Goal: Information Seeking & Learning: Find contact information

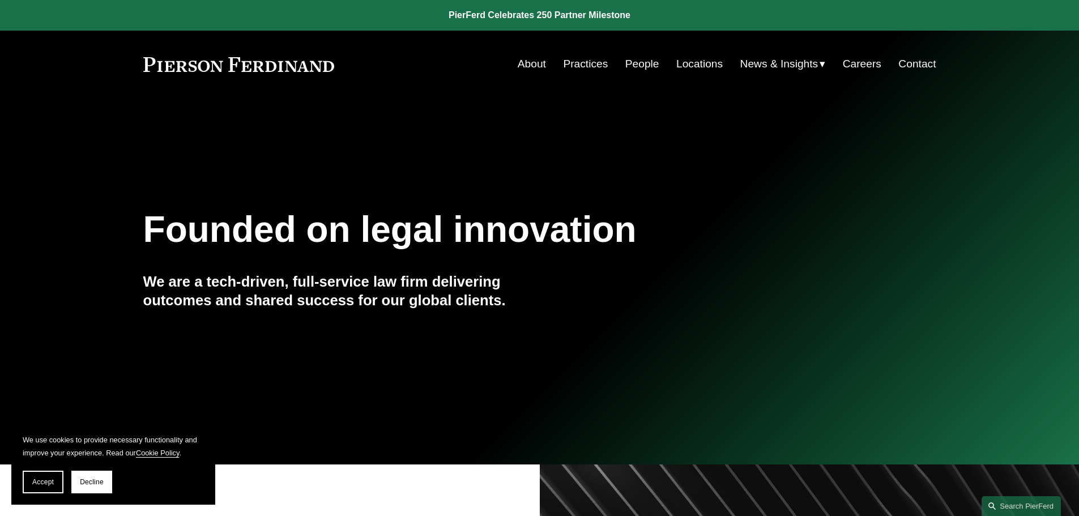
click at [640, 60] on link "People" at bounding box center [643, 64] width 34 height 22
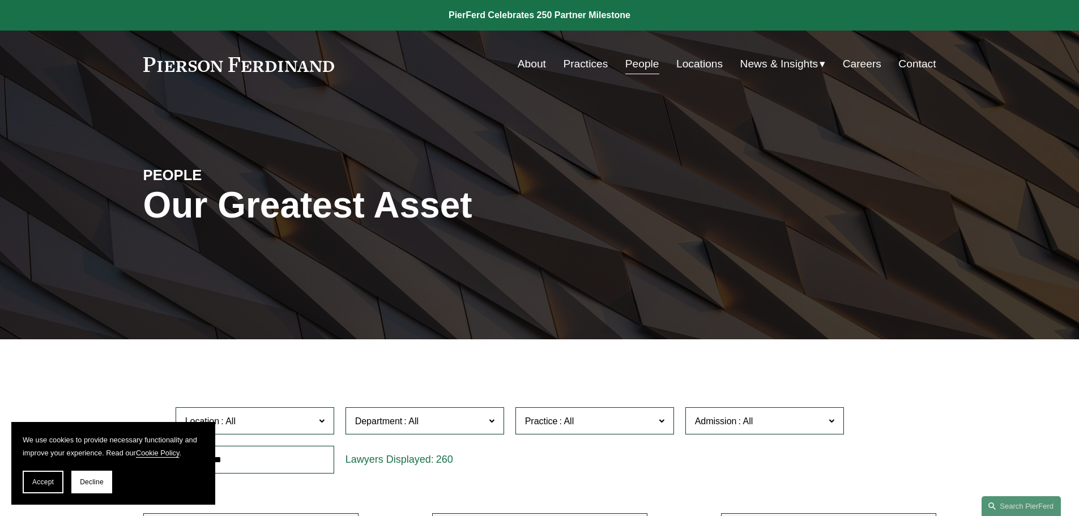
click at [597, 61] on link "Practices" at bounding box center [585, 64] width 45 height 22
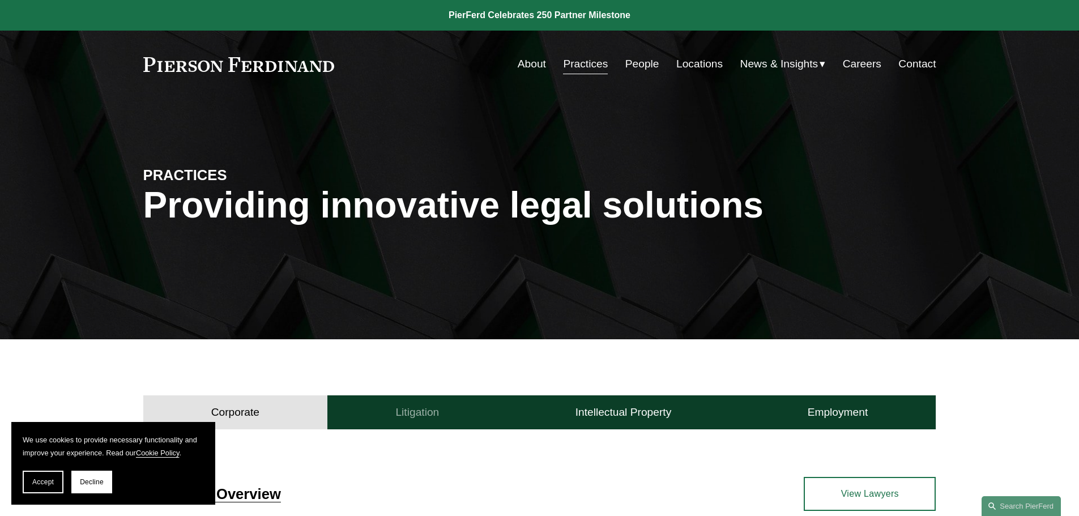
click at [436, 418] on h4 "Litigation" at bounding box center [417, 413] width 44 height 14
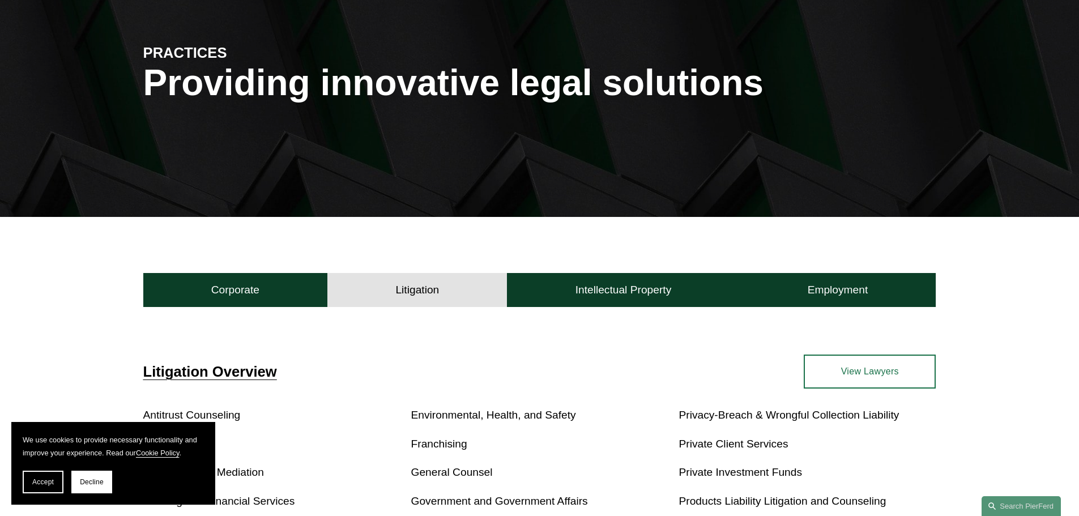
scroll to position [178, 0]
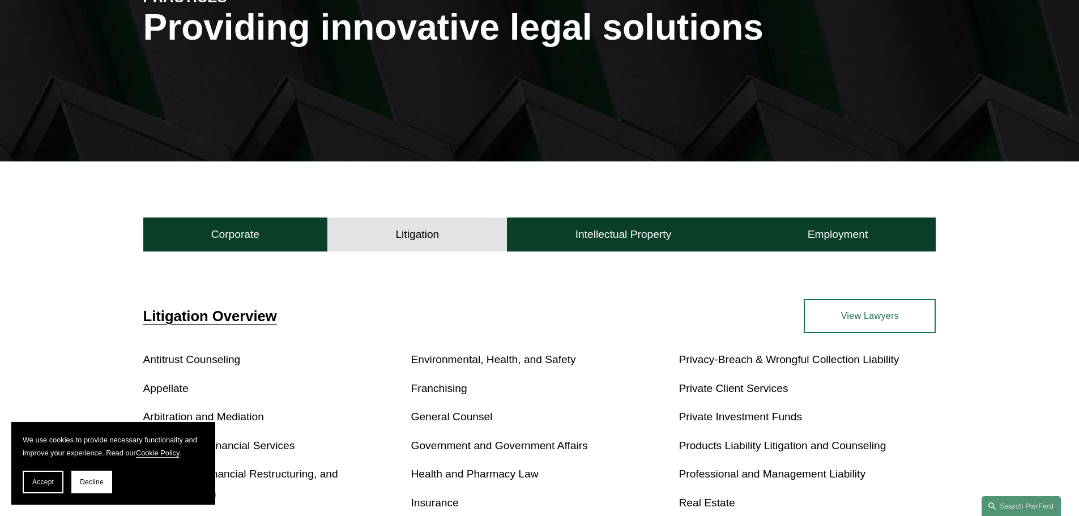
click at [890, 309] on link "View Lawyers" at bounding box center [870, 316] width 132 height 34
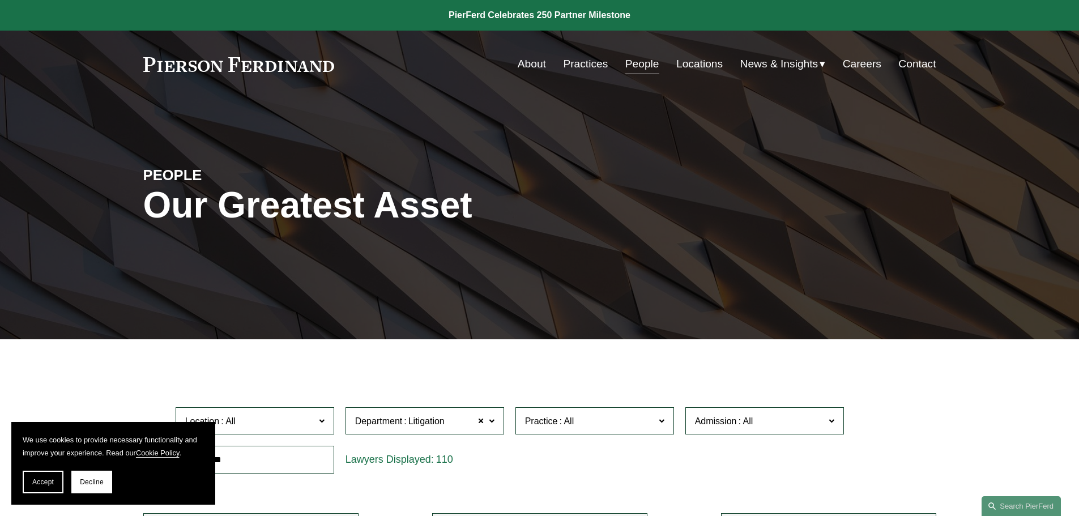
click at [654, 425] on span "Practice" at bounding box center [590, 421] width 130 height 15
click at [476, 421] on span "Department Litigation" at bounding box center [420, 421] width 130 height 15
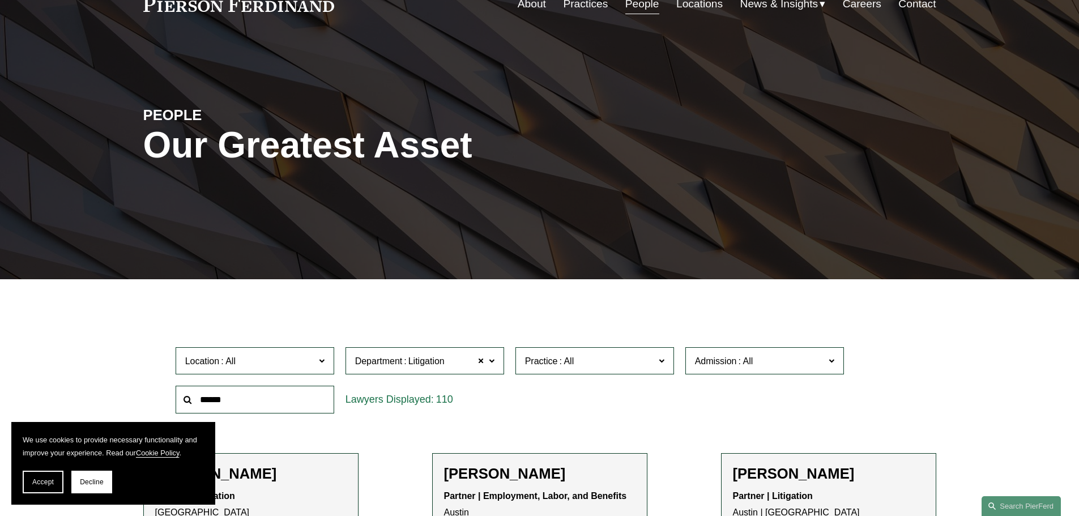
scroll to position [248, 0]
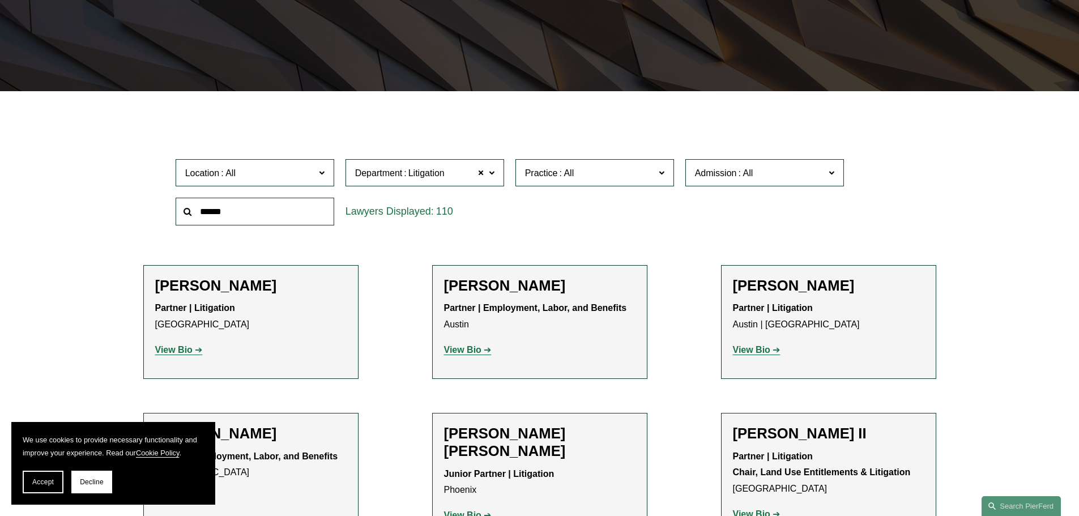
click at [0, 0] on link "Intellectual Property" at bounding box center [0, 0] width 0 height 0
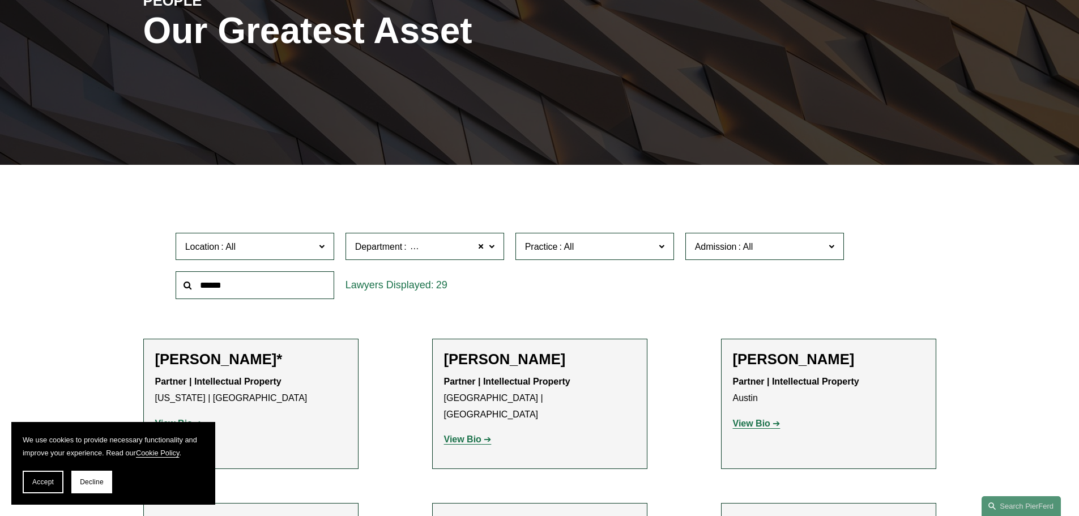
scroll to position [156, 0]
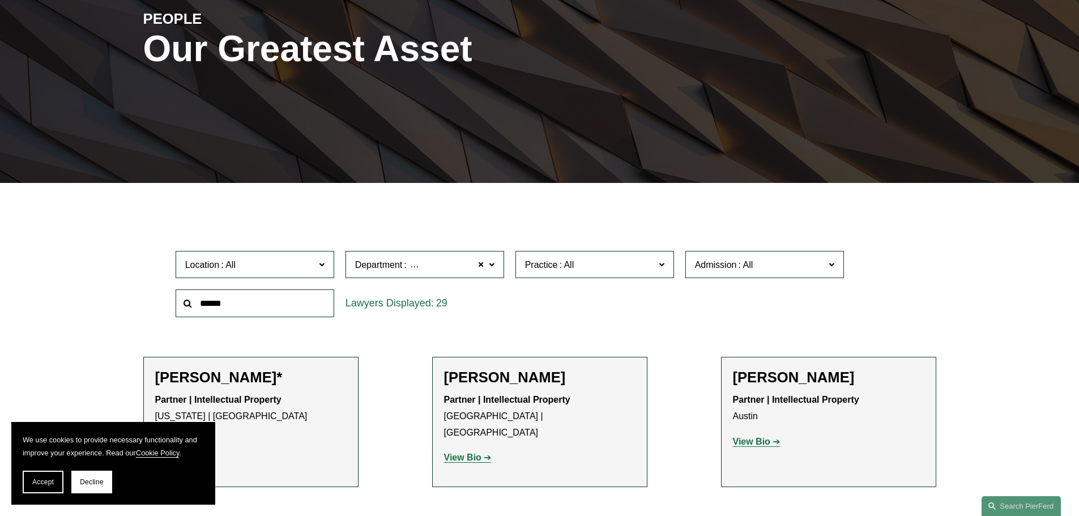
click at [492, 264] on span at bounding box center [491, 264] width 6 height 15
click at [0, 0] on link "Employment, Labor, and Benefits" at bounding box center [0, 0] width 0 height 0
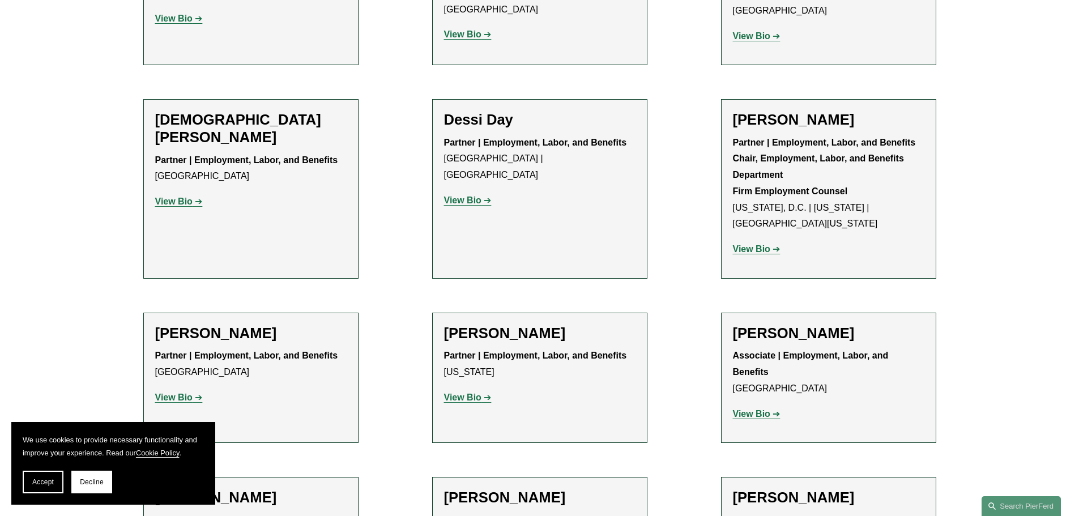
scroll to position [1048, 0]
